Goal: Check status: Check status

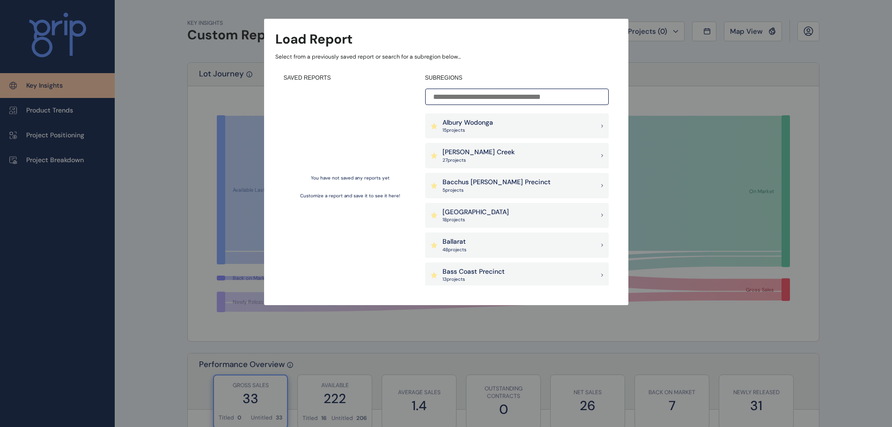
click at [540, 132] on div "Albury Wodonga 15 project s" at bounding box center [517, 125] width 184 height 25
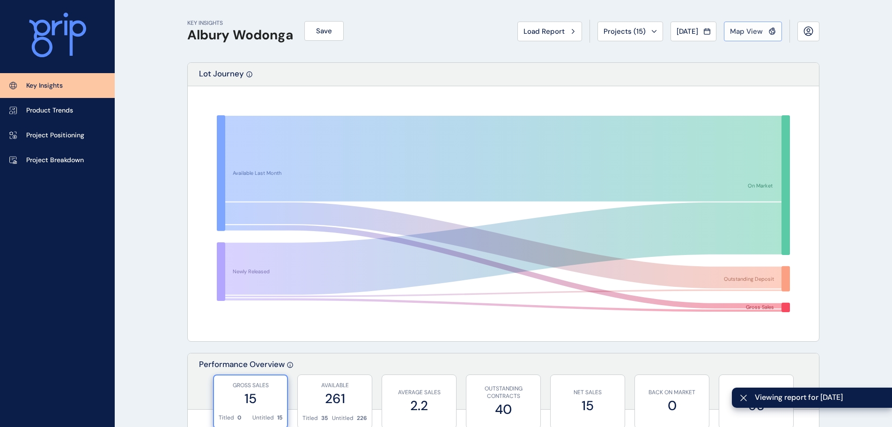
click at [769, 31] on icon at bounding box center [772, 31] width 7 height 8
